Goal: Entertainment & Leisure: Browse casually

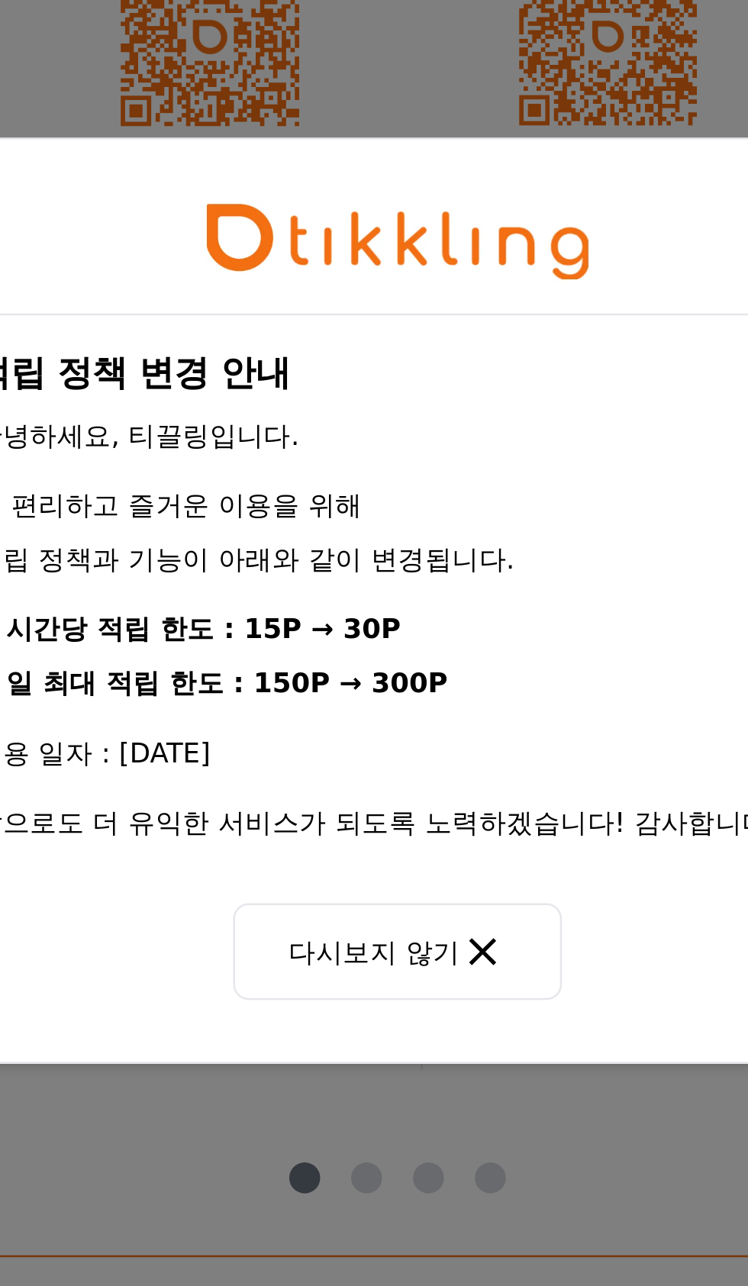
click at [358, 788] on button "다시보지 않기" at bounding box center [374, 781] width 130 height 38
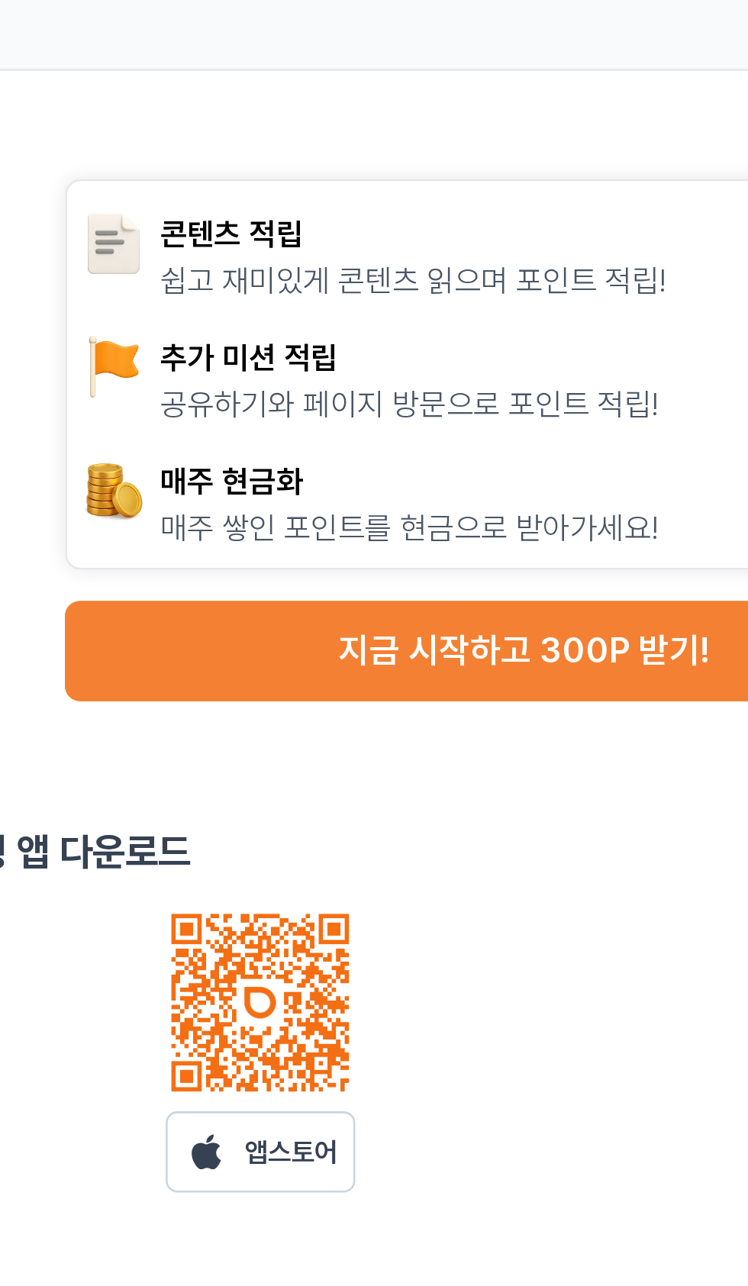
click at [554, 283] on button "지금 시작하고 300P 받기!" at bounding box center [561, 282] width 362 height 40
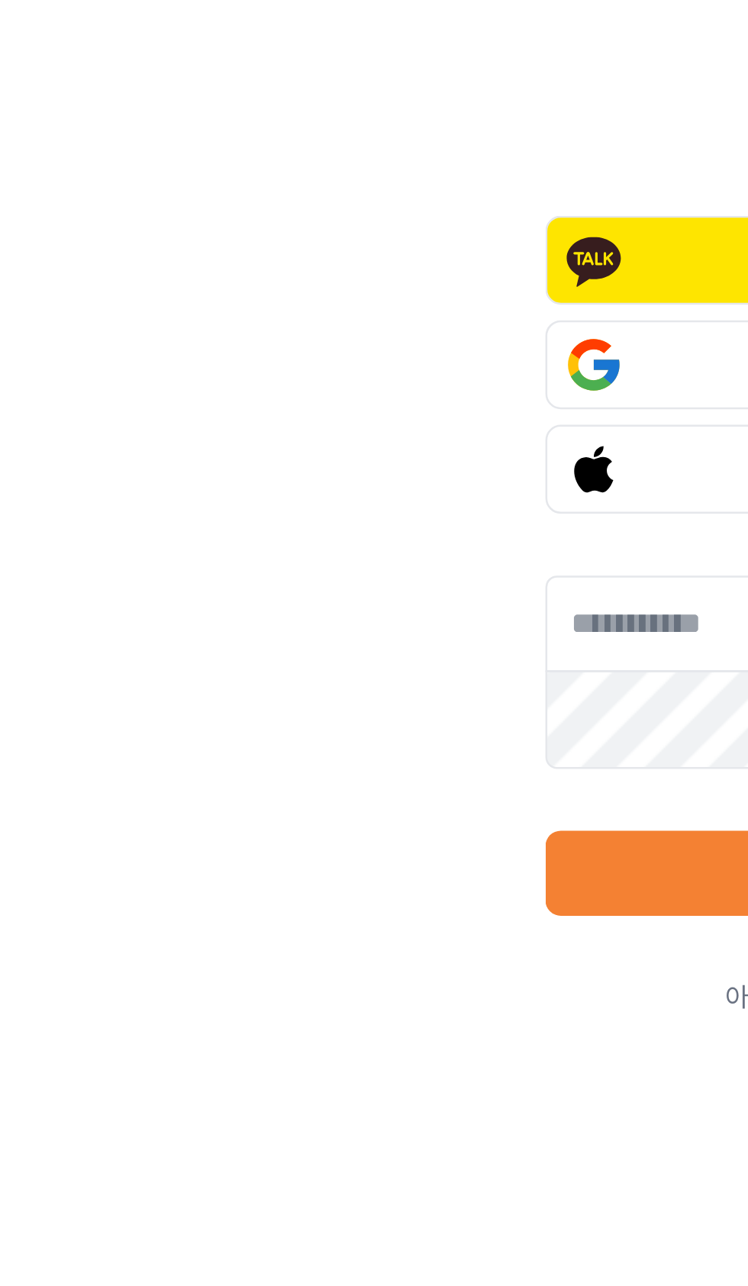
scroll to position [18, 0]
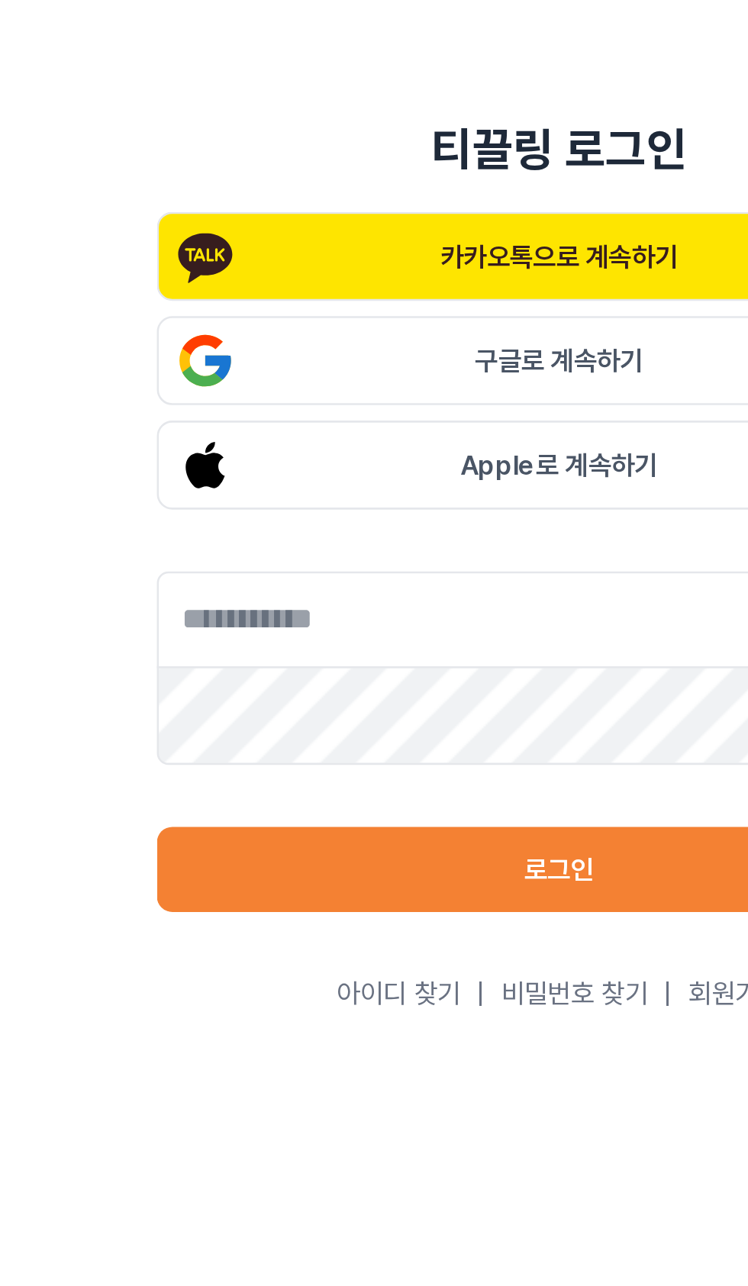
click at [399, 553] on button "로그인" at bounding box center [373, 537] width 317 height 34
click at [385, 553] on button "로그인" at bounding box center [373, 537] width 317 height 34
click at [383, 553] on button "로그인" at bounding box center [373, 537] width 317 height 34
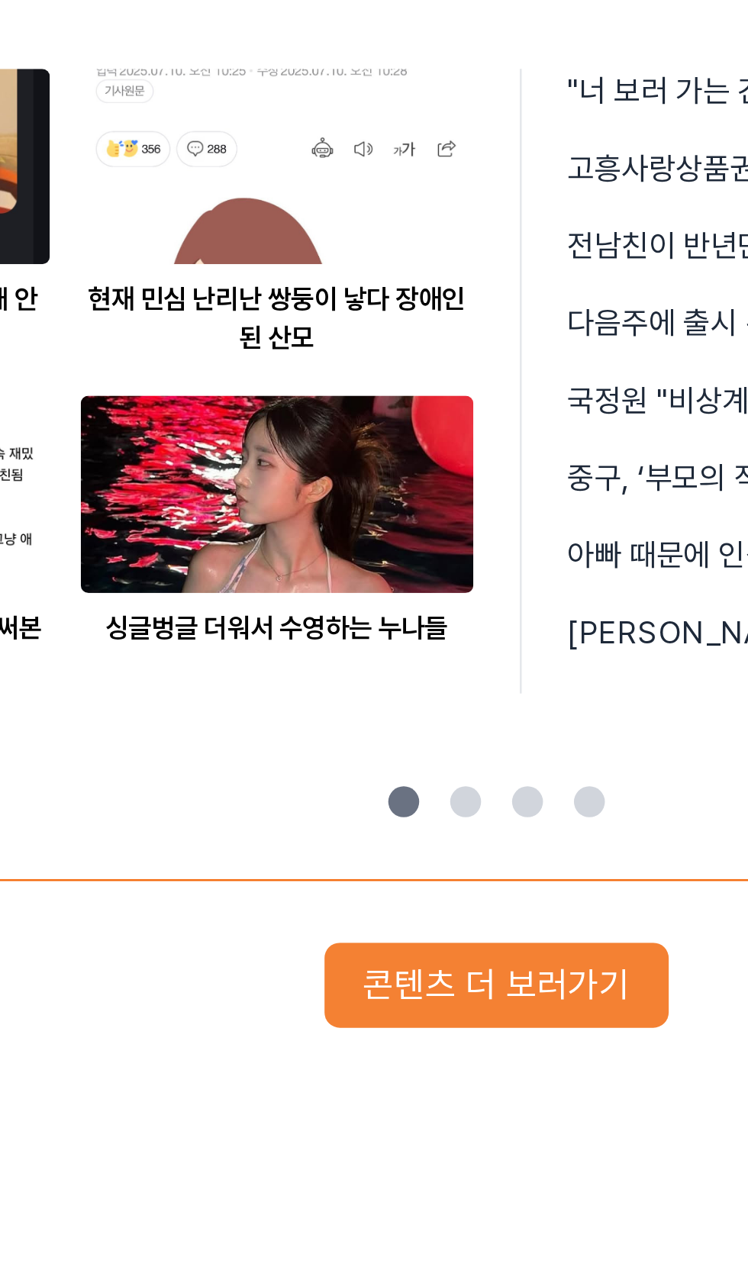
click at [397, 950] on button "콘텐츠 더 보러가기" at bounding box center [374, 943] width 136 height 34
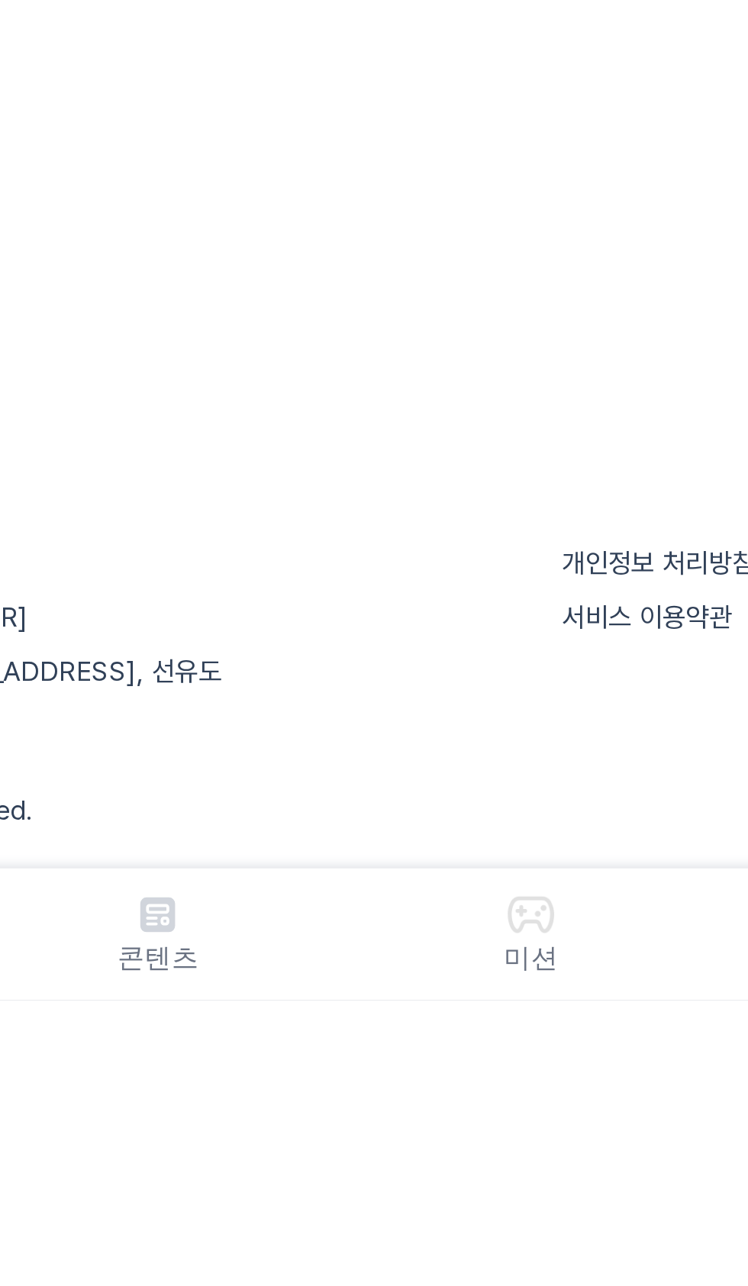
scroll to position [61, 0]
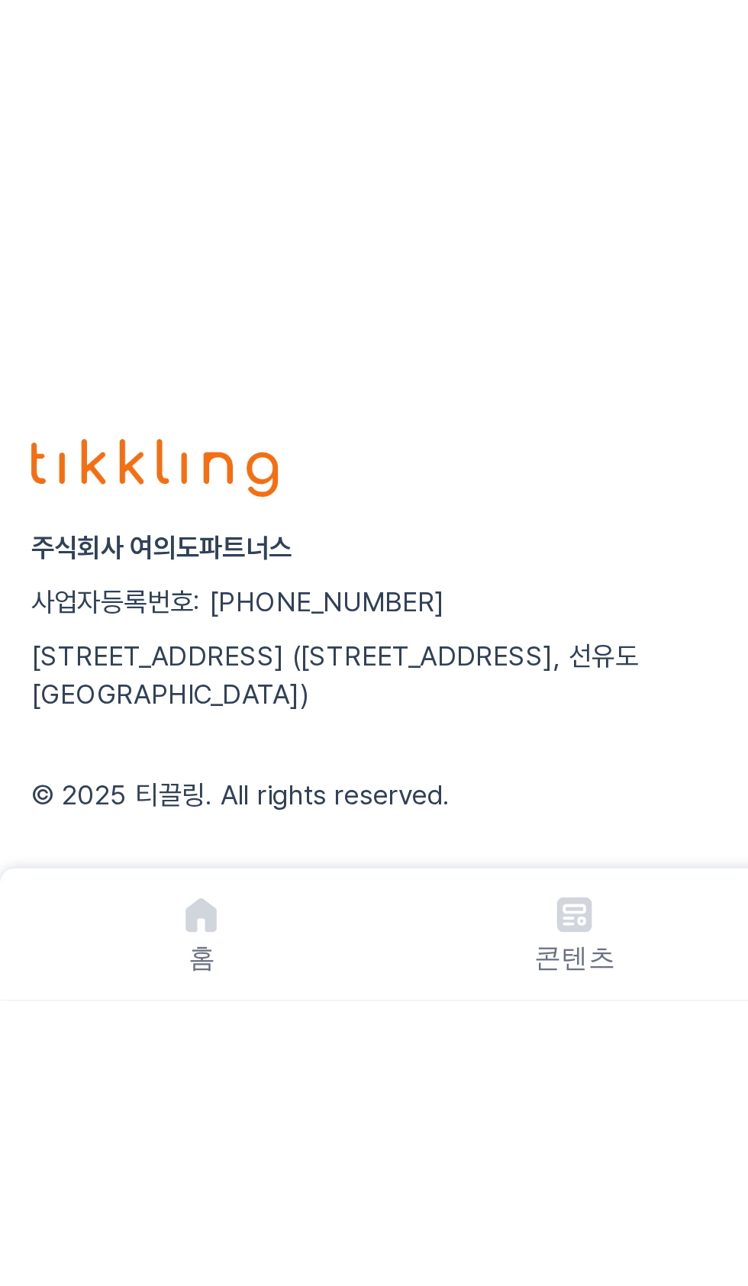
click at [228, 1276] on p "콘텐츠" at bounding box center [227, 1268] width 32 height 15
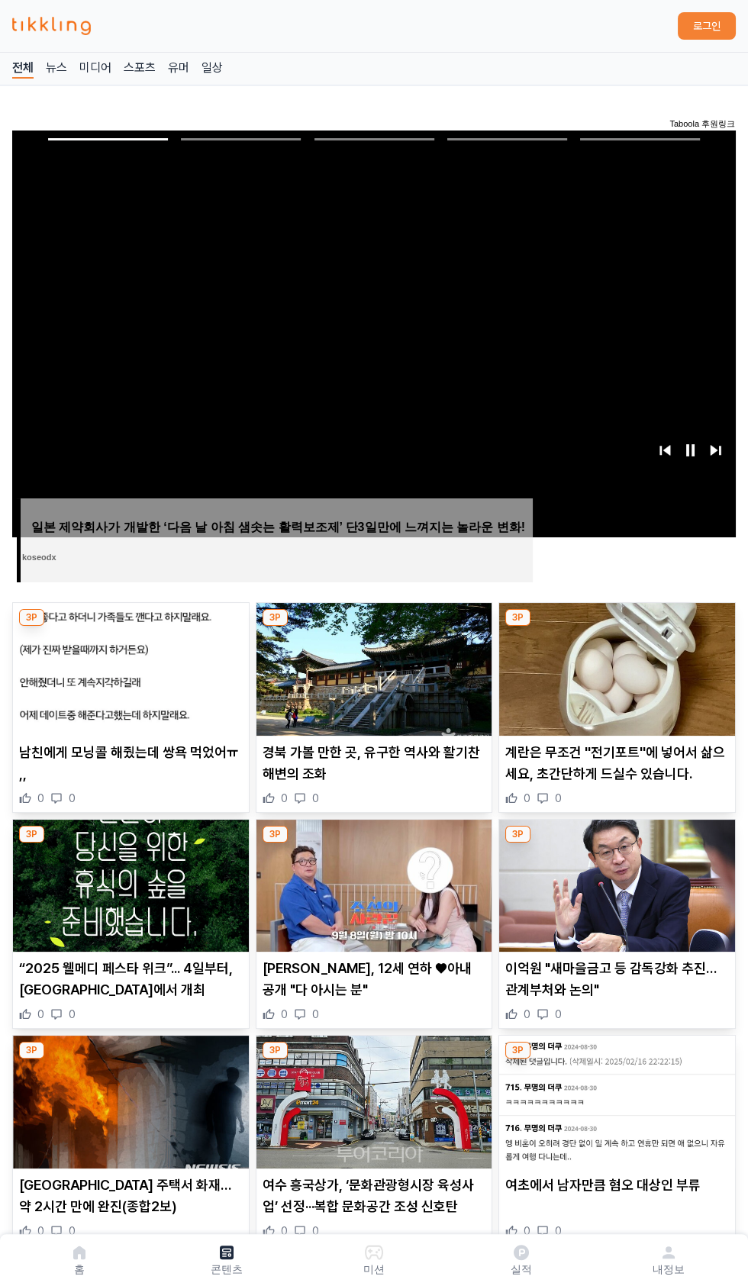
click at [404, 708] on img at bounding box center [374, 669] width 236 height 133
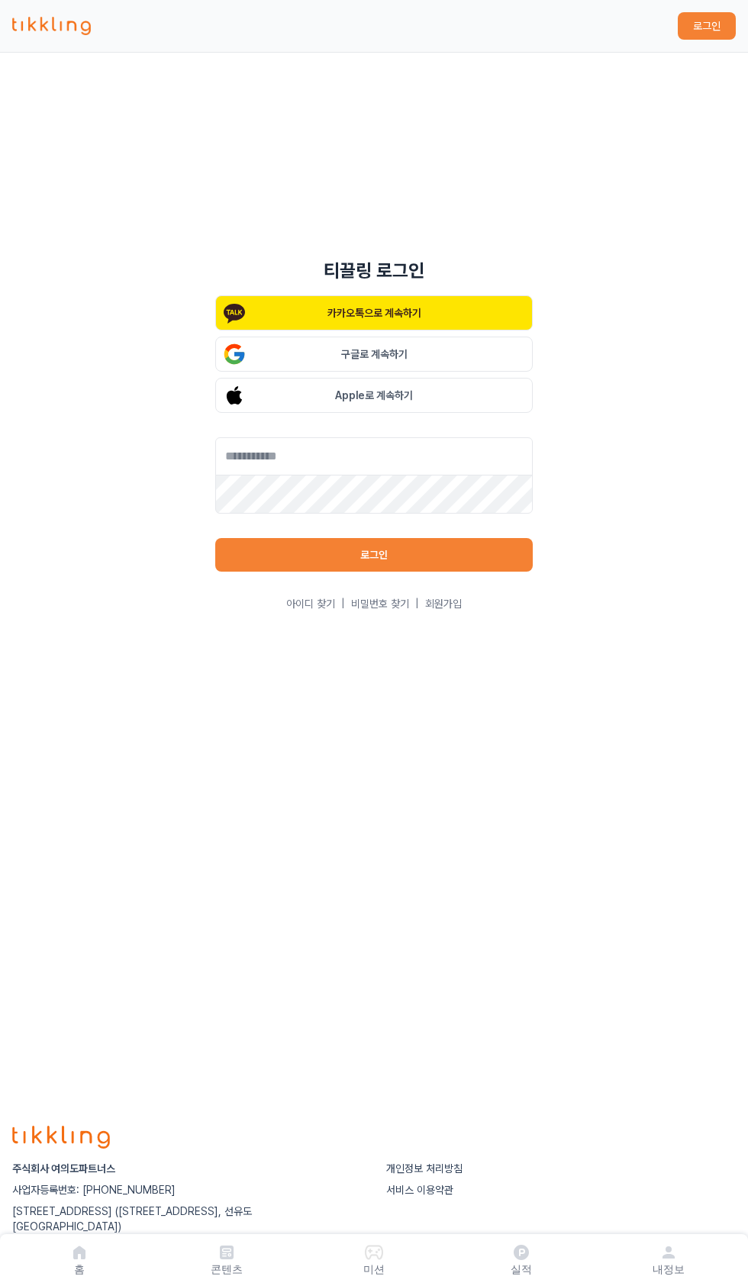
scroll to position [240, 0]
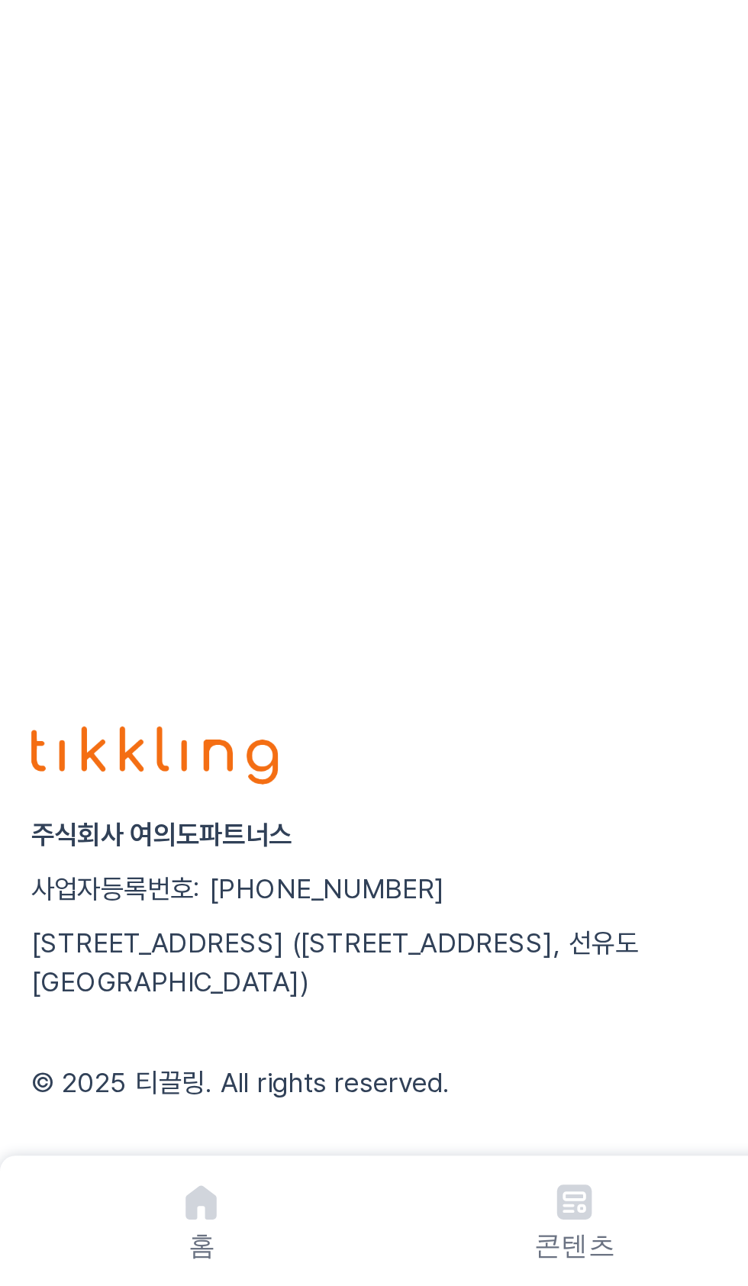
scroll to position [73, 0]
